Goal: Information Seeking & Learning: Compare options

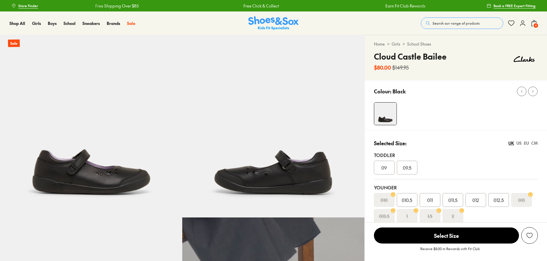
select select "*"
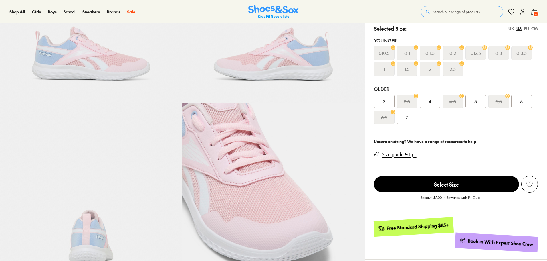
scroll to position [115, 0]
select select "*"
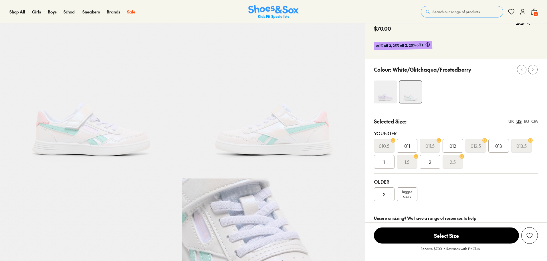
scroll to position [29, 0]
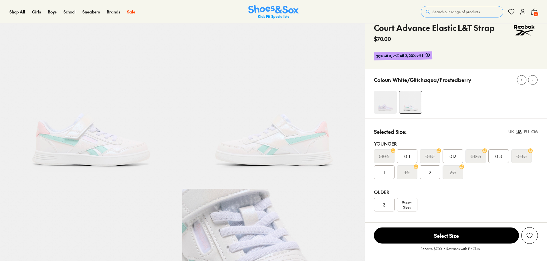
select select "*"
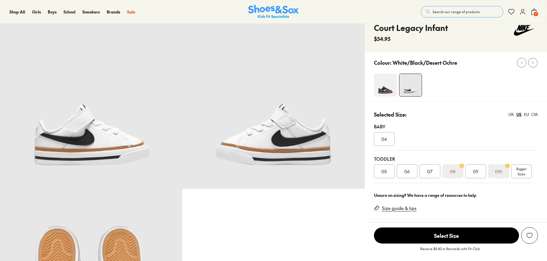
select select "*"
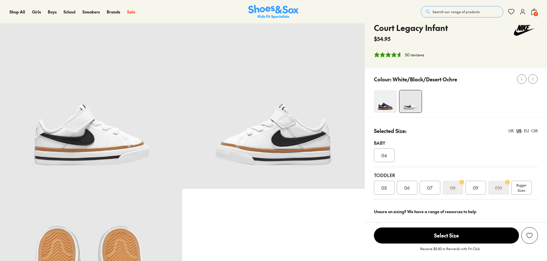
click at [381, 100] on img at bounding box center [385, 101] width 23 height 23
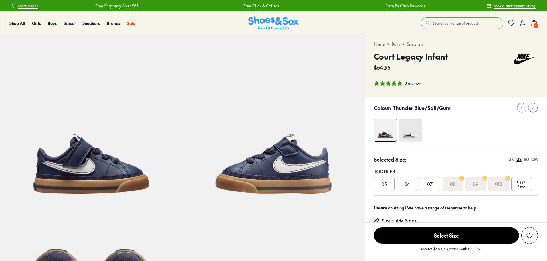
select select "*"
click at [407, 126] on img at bounding box center [410, 130] width 23 height 23
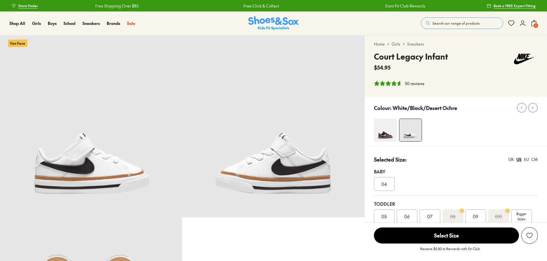
select select "*"
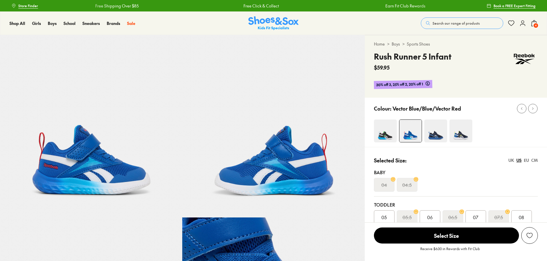
select select "*"
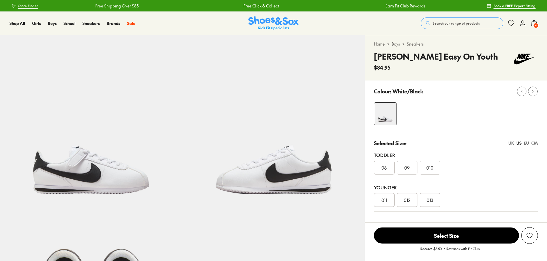
select select "*"
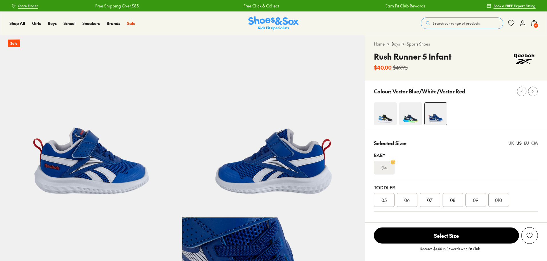
select select "*"
